Goal: Transaction & Acquisition: Purchase product/service

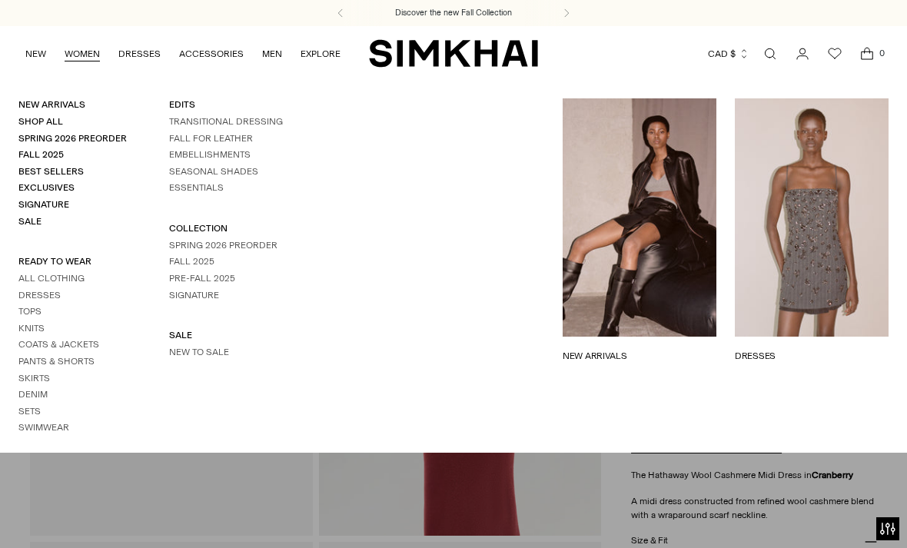
click at [95, 53] on link "WOMEN" at bounding box center [82, 54] width 35 height 34
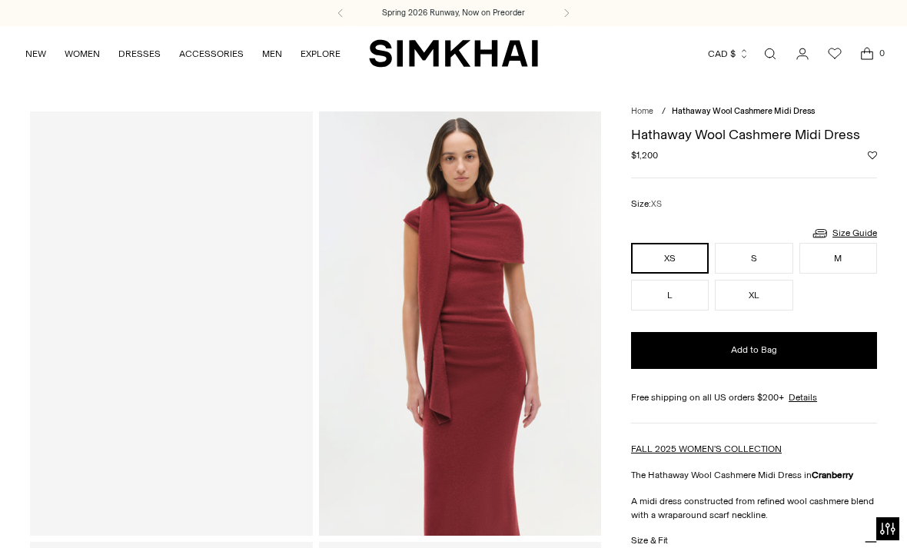
click at [187, 456] on div at bounding box center [171, 322] width 283 height 423
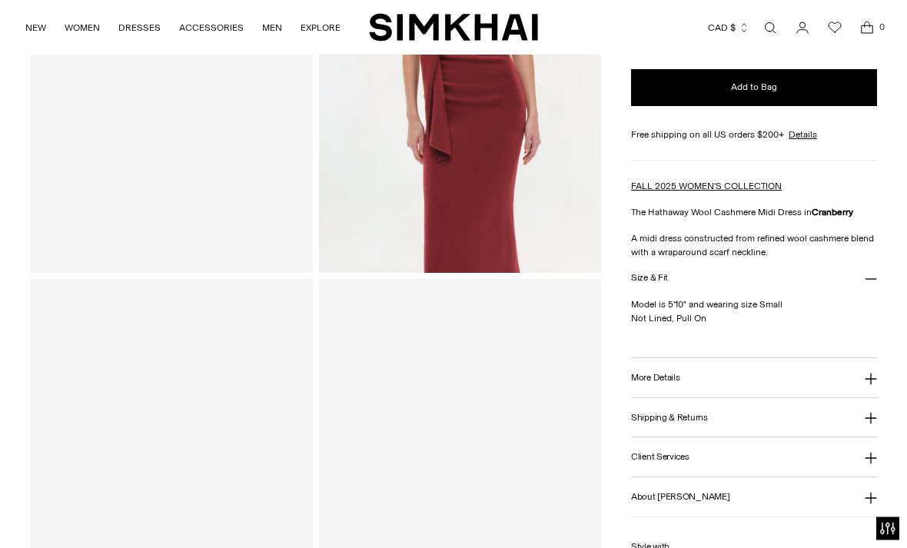
scroll to position [263, 0]
click at [861, 381] on button "More Details" at bounding box center [754, 377] width 246 height 39
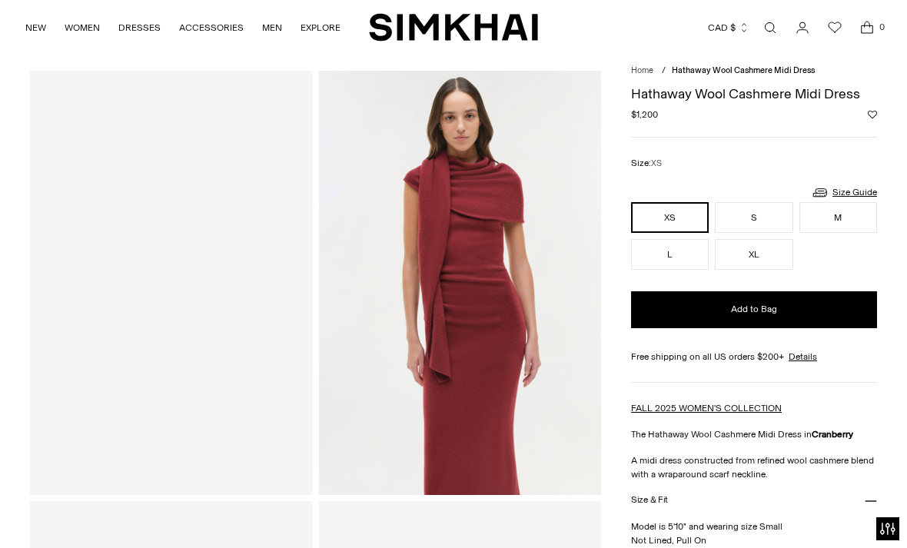
scroll to position [9, 0]
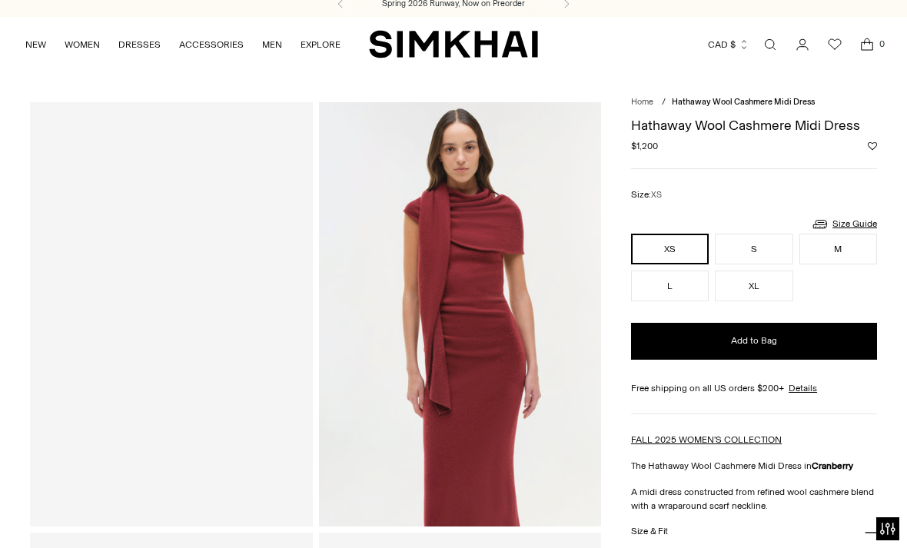
click at [776, 45] on link "Open search modal" at bounding box center [770, 44] width 31 height 31
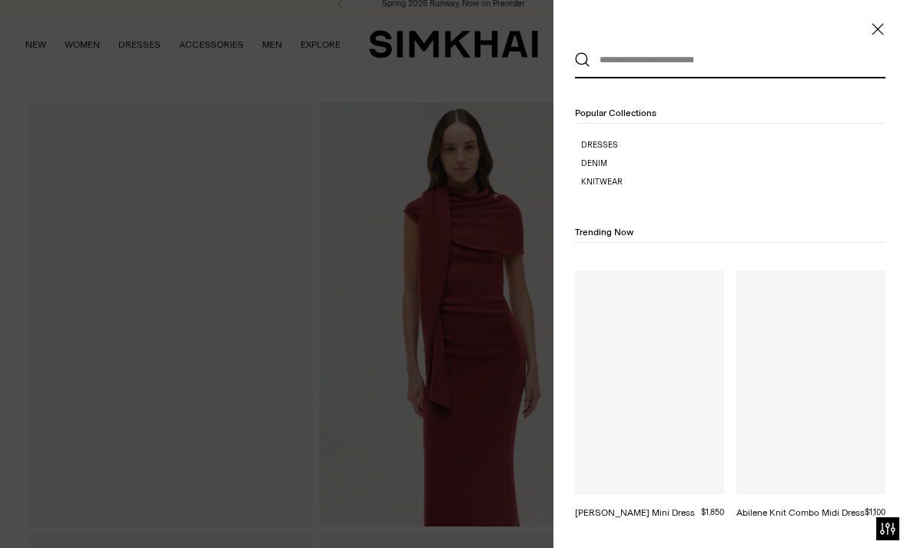
scroll to position [0, 0]
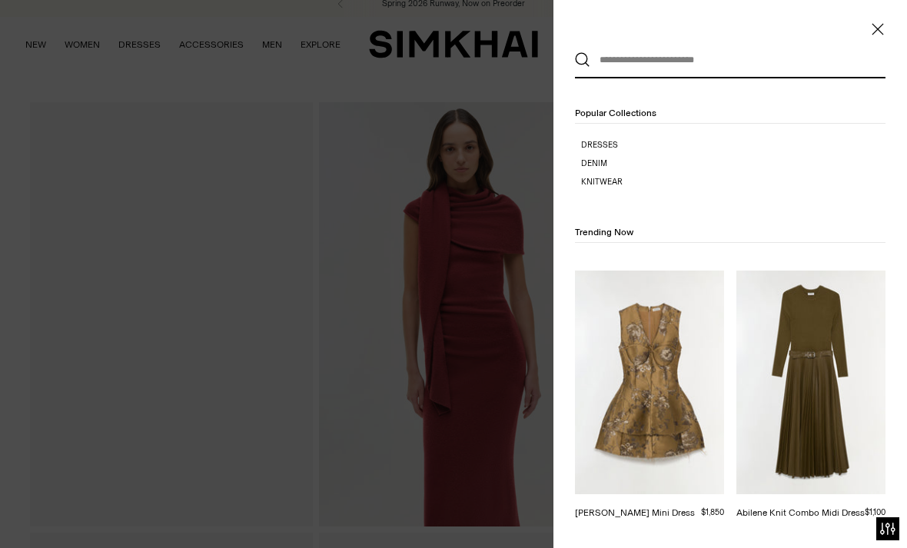
click at [686, 54] on input "text" at bounding box center [726, 60] width 273 height 34
click at [644, 57] on input "text" at bounding box center [726, 60] width 273 height 34
paste input "*********"
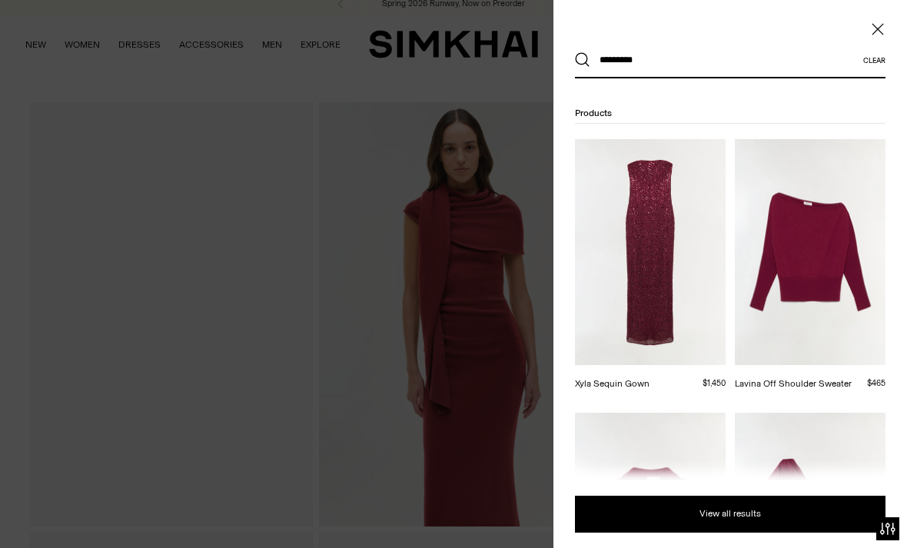
type input "*********"
click at [582, 60] on button "Search" at bounding box center [582, 59] width 15 height 15
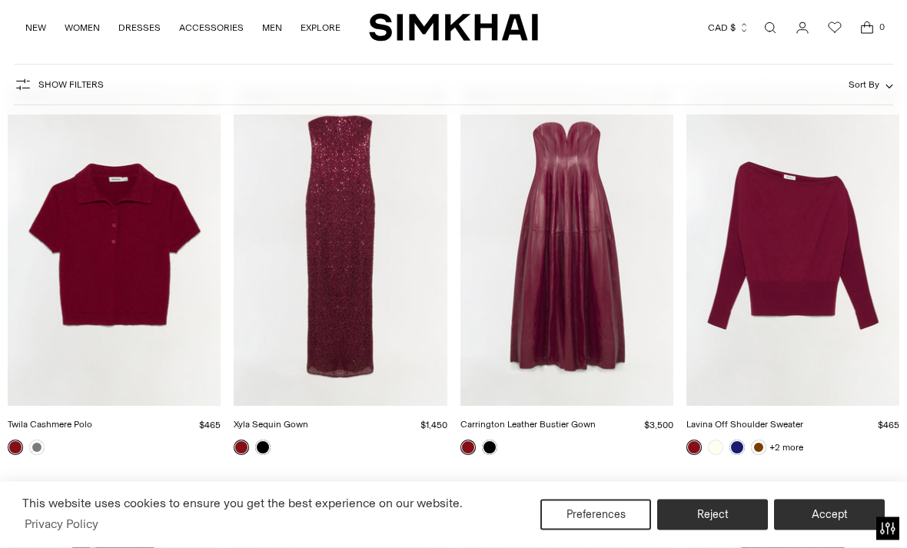
scroll to position [213, 0]
click at [826, 530] on button "Accept" at bounding box center [829, 514] width 111 height 31
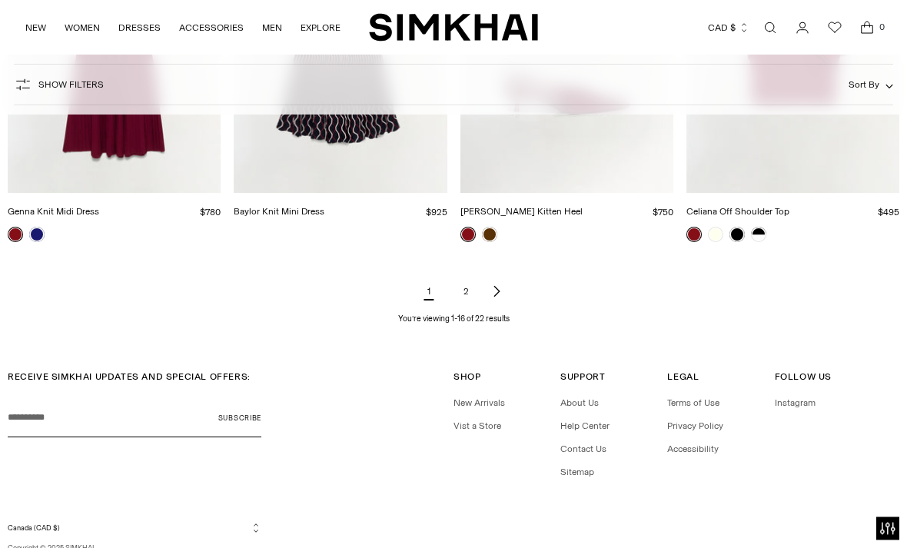
scroll to position [1622, 0]
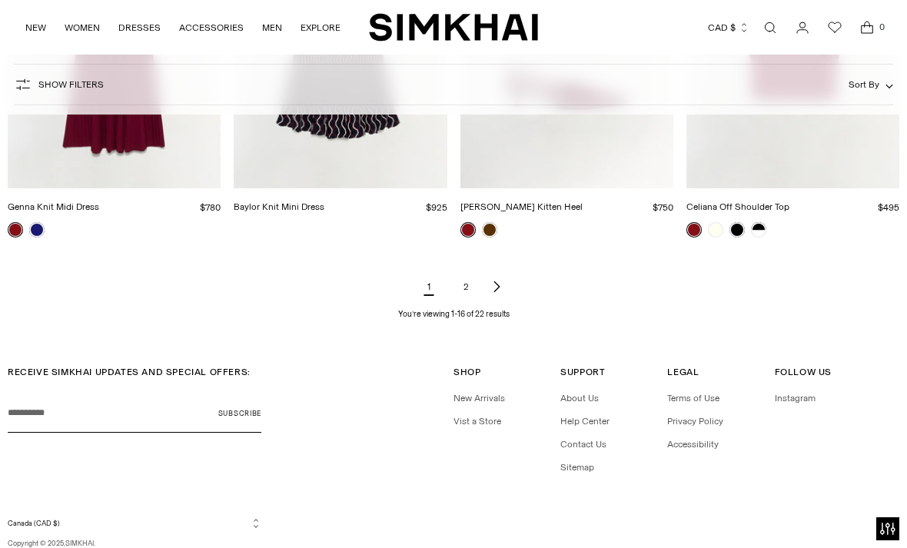
click at [468, 285] on link "2" at bounding box center [465, 286] width 31 height 31
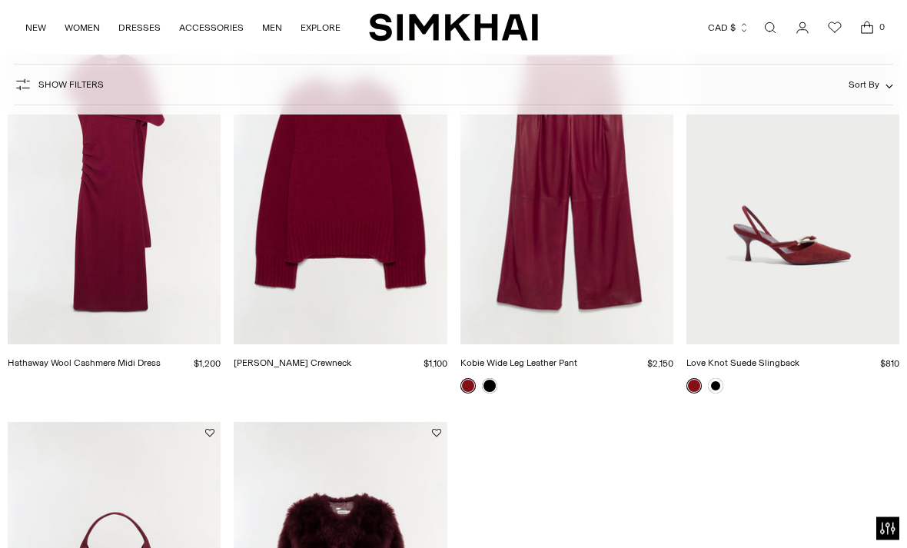
scroll to position [274, 0]
click at [351, 357] on link "[PERSON_NAME] Crewneck" at bounding box center [293, 362] width 118 height 11
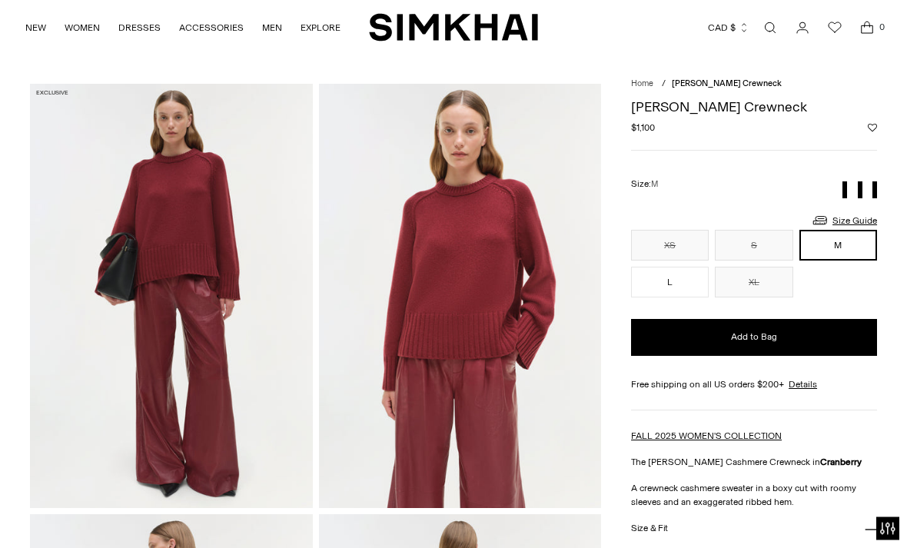
scroll to position [7, 0]
